Goal: Obtain resource: Download file/media

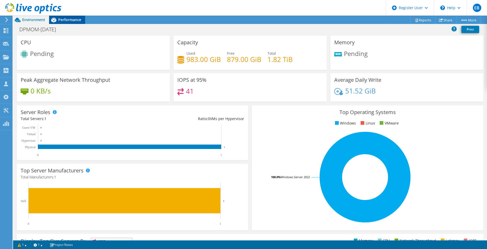
click at [58, 18] on span "Performance" at bounding box center [69, 19] width 23 height 5
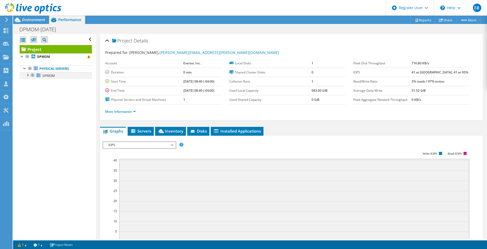
click at [28, 75] on div at bounding box center [27, 74] width 5 height 5
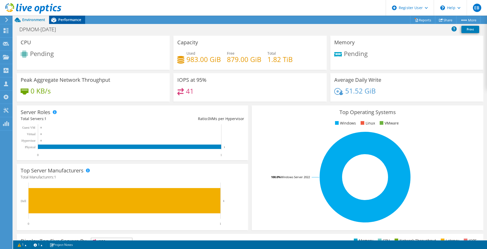
click at [64, 17] on div "Performance" at bounding box center [67, 20] width 36 height 8
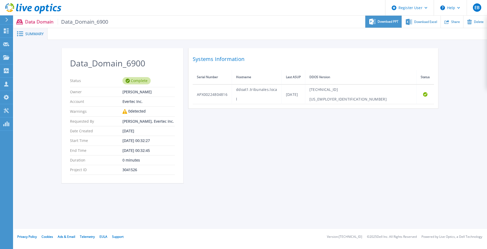
click at [385, 24] on div "Download PPT" at bounding box center [383, 22] width 36 height 12
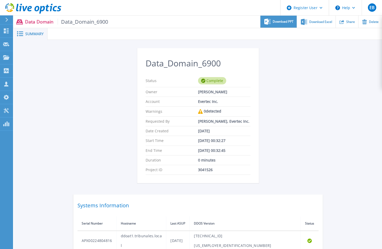
click at [282, 22] on span "Download PPT" at bounding box center [283, 21] width 21 height 3
